Goal: Navigation & Orientation: Find specific page/section

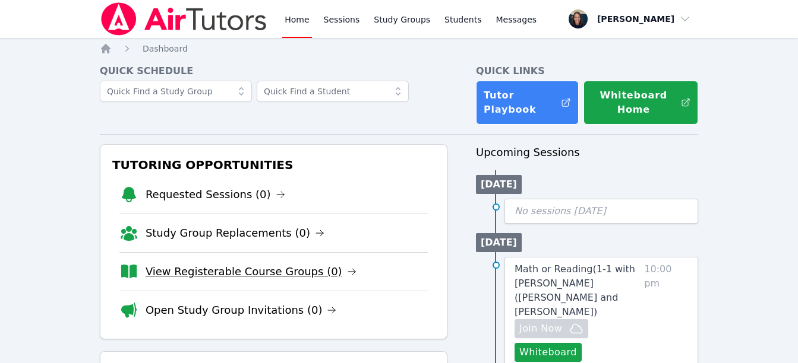
click at [226, 277] on link "View Registerable Course Groups (0)" at bounding box center [250, 272] width 211 height 17
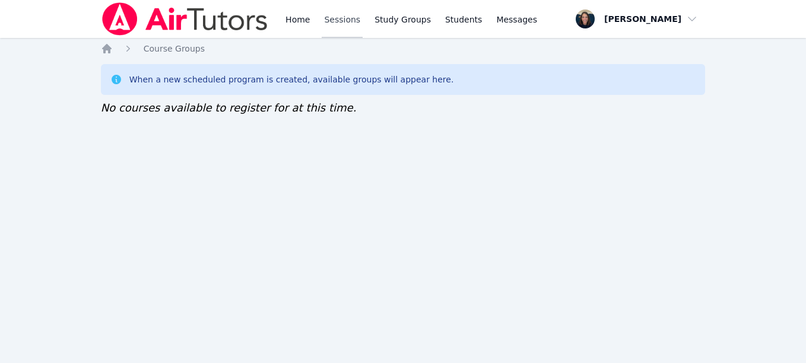
click at [336, 25] on link "Sessions" at bounding box center [342, 19] width 41 height 38
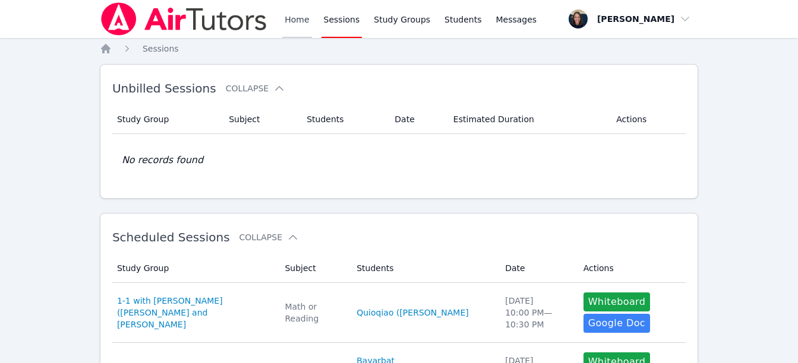
click at [286, 30] on link "Home" at bounding box center [296, 19] width 29 height 38
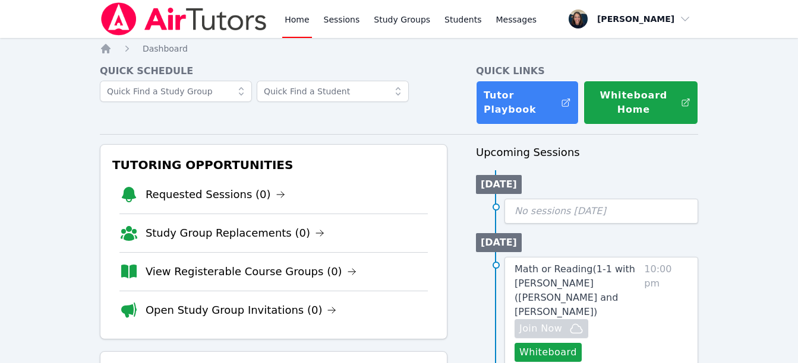
click at [286, 30] on link "Home" at bounding box center [296, 19] width 29 height 38
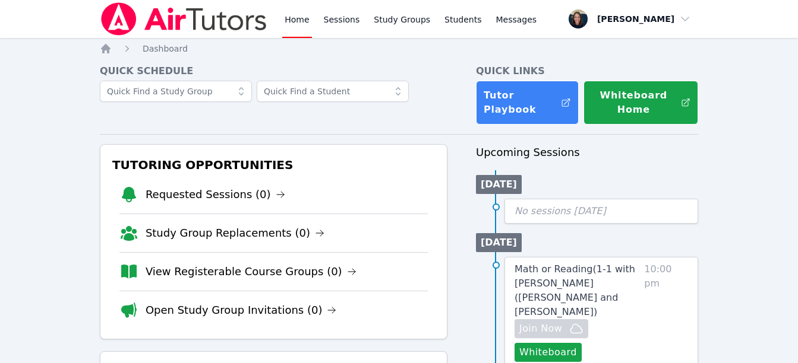
click at [286, 30] on link "Home" at bounding box center [296, 19] width 29 height 38
click at [282, 0] on link "Home" at bounding box center [296, 19] width 29 height 38
